Goal: Task Accomplishment & Management: Complete application form

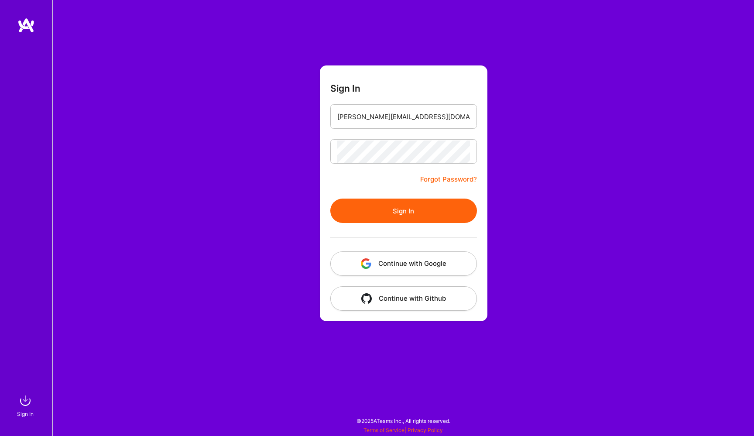
click at [438, 208] on button "Sign In" at bounding box center [403, 211] width 147 height 24
click at [283, 150] on div "Sign In [PERSON_NAME][EMAIL_ADDRESS][DOMAIN_NAME] Forgot Password? Sign In Cont…" at bounding box center [403, 218] width 702 height 436
click at [347, 213] on button "Sign In" at bounding box center [403, 211] width 147 height 24
click at [430, 118] on input "[PERSON_NAME][EMAIL_ADDRESS][DOMAIN_NAME]" at bounding box center [403, 117] width 133 height 22
click at [330, 199] on button "Sign In" at bounding box center [403, 211] width 147 height 24
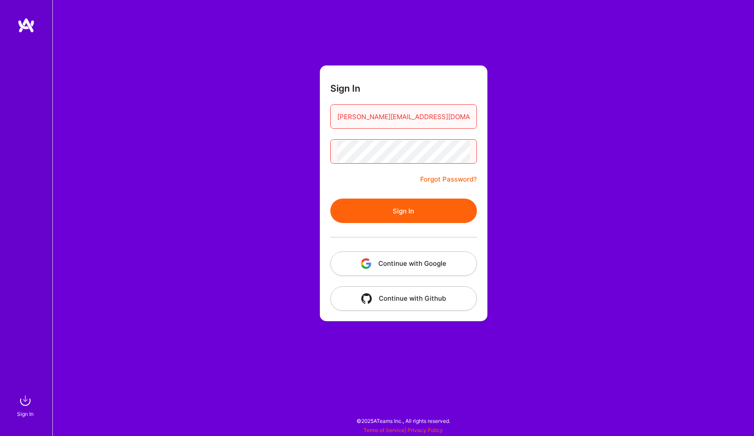
click at [311, 145] on div "Sign In [PERSON_NAME][EMAIL_ADDRESS][DOMAIN_NAME] Forgot Password? Sign In Cont…" at bounding box center [403, 218] width 702 height 436
click at [435, 122] on input "[PERSON_NAME][EMAIL_ADDRESS][DOMAIN_NAME]" at bounding box center [403, 117] width 133 height 22
click at [435, 120] on input "[PERSON_NAME][EMAIL_ADDRESS]" at bounding box center [403, 117] width 133 height 22
drag, startPoint x: 409, startPoint y: 118, endPoint x: 470, endPoint y: 118, distance: 61.1
click at [470, 118] on input "[PERSON_NAME][EMAIL_ADDRESS]" at bounding box center [403, 117] width 133 height 22
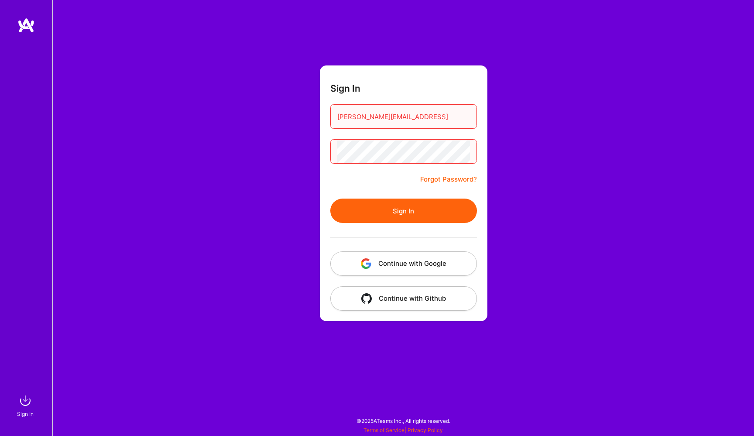
type input "[PERSON_NAME][EMAIL_ADDRESS][DOMAIN_NAME]"
click at [418, 213] on button "Sign In" at bounding box center [403, 211] width 147 height 24
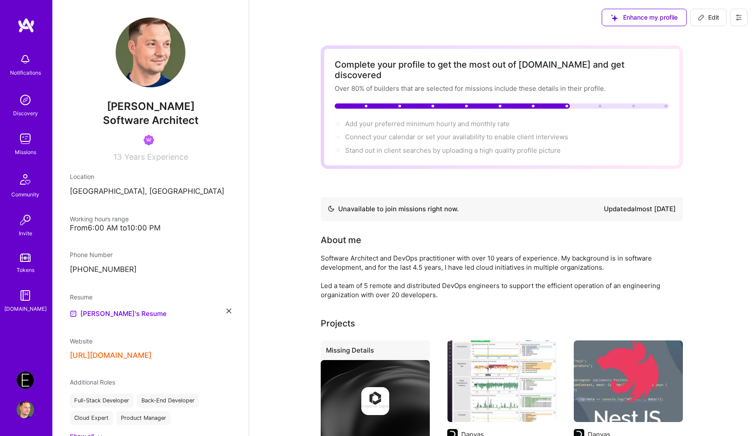
click at [28, 376] on img at bounding box center [25, 379] width 17 height 17
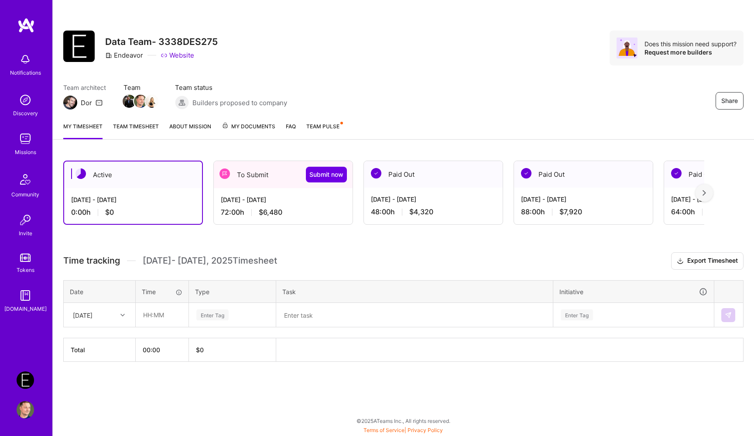
click at [265, 210] on span "$6,480" at bounding box center [271, 212] width 24 height 9
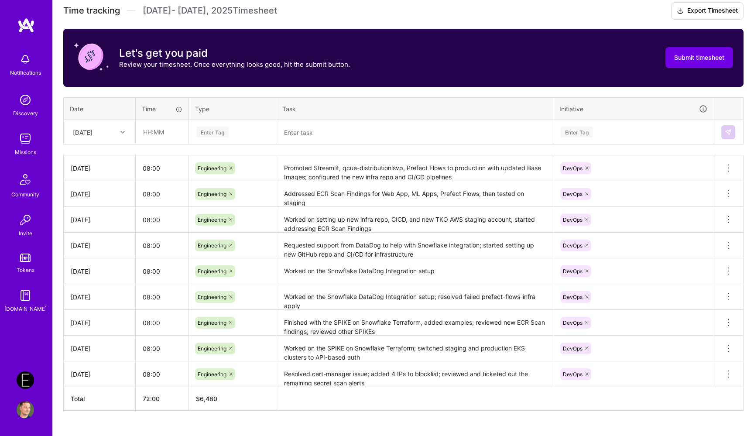
scroll to position [244, 0]
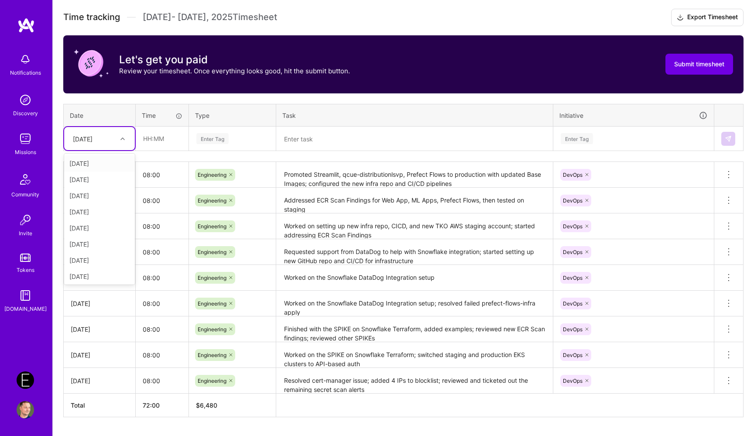
click at [108, 139] on div "[DATE]" at bounding box center [93, 138] width 48 height 14
click at [100, 245] on div "[DATE]" at bounding box center [99, 242] width 71 height 16
click at [165, 138] on input "text" at bounding box center [162, 138] width 52 height 23
click at [213, 136] on div "Enter Tag" at bounding box center [212, 139] width 32 height 14
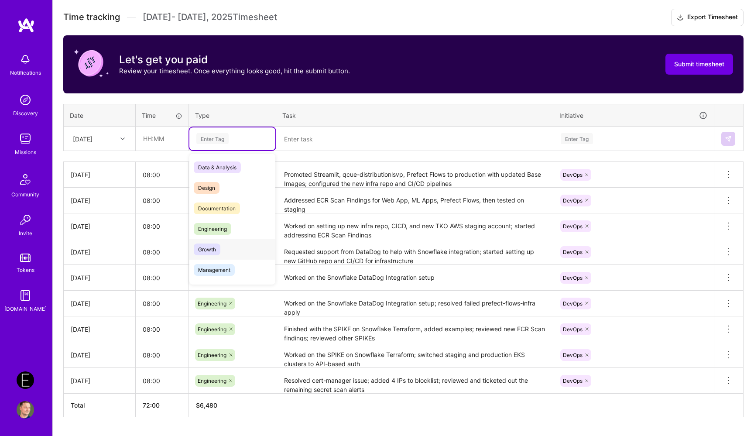
scroll to position [249, 0]
click at [233, 231] on div "Holiday" at bounding box center [232, 230] width 86 height 21
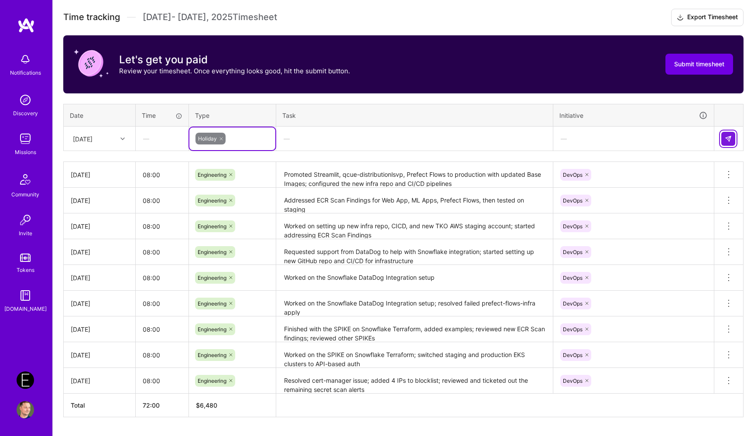
click at [731, 138] on img at bounding box center [728, 138] width 7 height 7
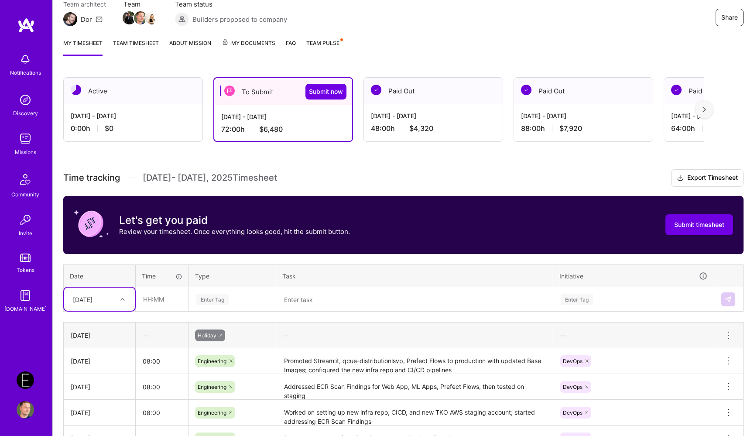
scroll to position [79, 0]
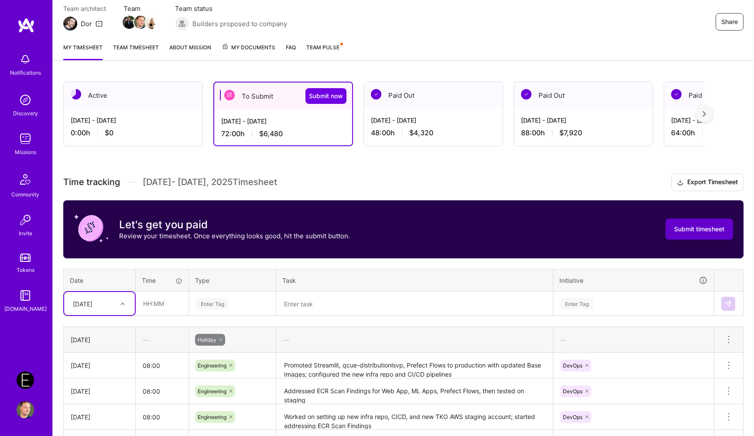
click at [693, 228] on span "Submit timesheet" at bounding box center [699, 229] width 50 height 9
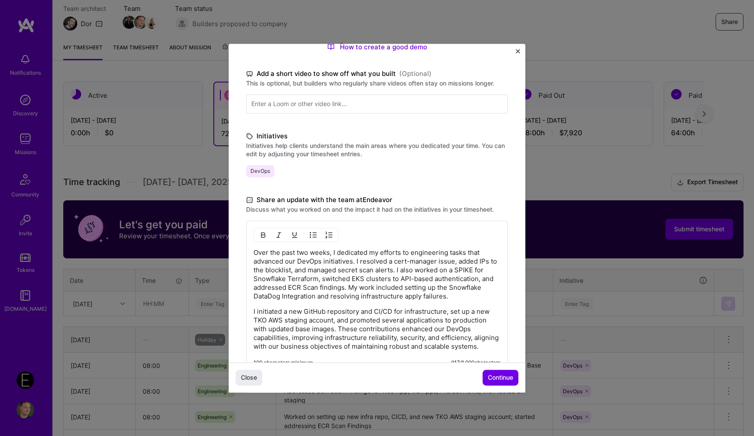
scroll to position [121, 0]
click at [506, 380] on span "Continue" at bounding box center [500, 377] width 25 height 9
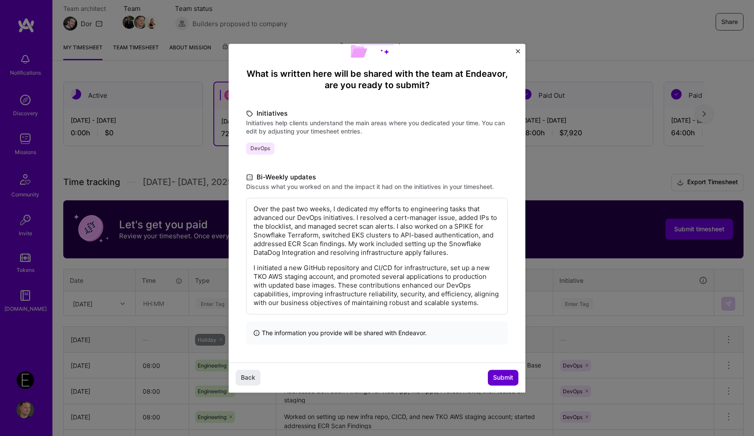
scroll to position [34, 0]
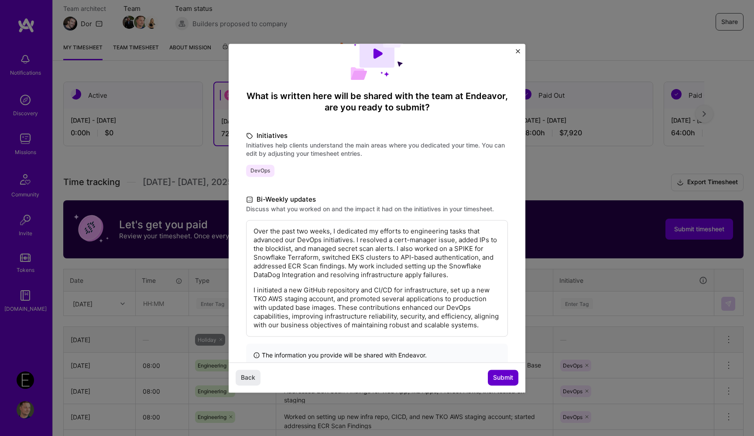
click at [506, 380] on span "Submit" at bounding box center [503, 377] width 20 height 9
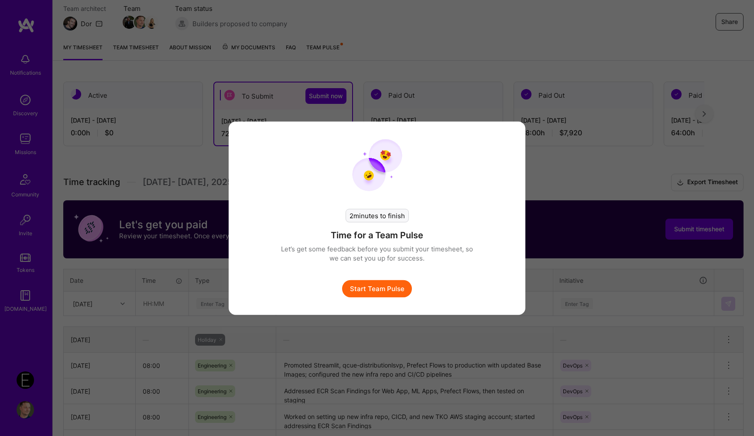
click at [382, 286] on button "Start Team Pulse" at bounding box center [377, 288] width 70 height 17
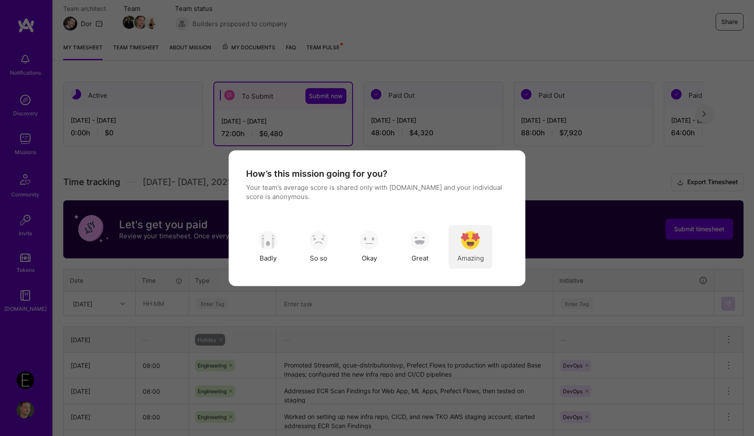
click at [475, 247] on img "modal" at bounding box center [470, 240] width 19 height 19
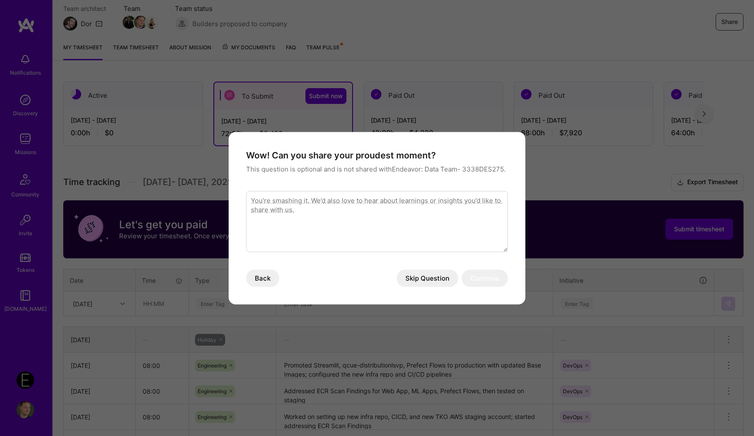
click at [433, 277] on button "Skip Question" at bounding box center [428, 277] width 62 height 17
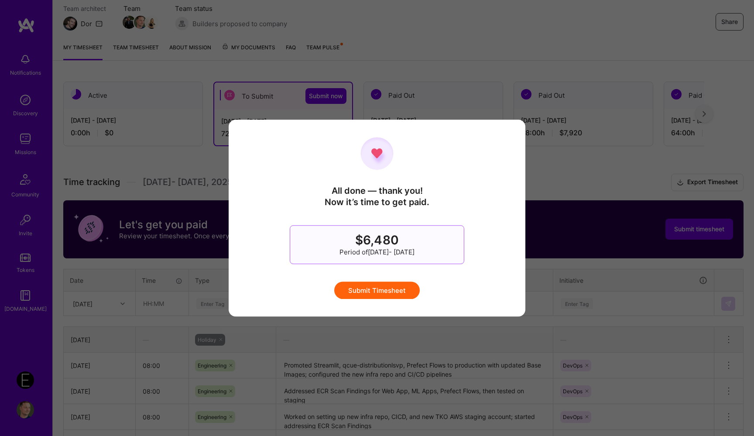
click at [402, 291] on button "Submit Timesheet" at bounding box center [377, 290] width 86 height 17
